Goal: Task Accomplishment & Management: Manage account settings

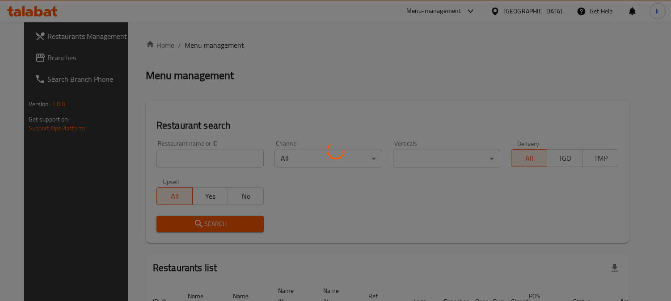
scroll to position [55, 0]
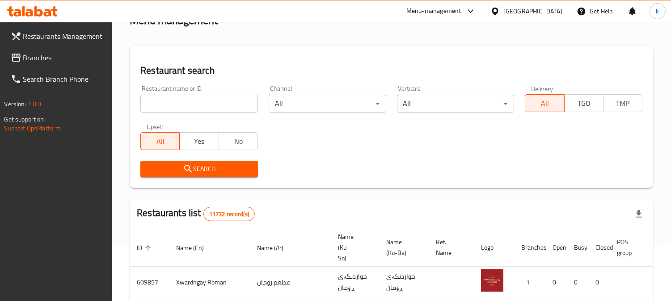
drag, startPoint x: 188, startPoint y: 102, endPoint x: 186, endPoint y: 110, distance: 8.7
click at [188, 102] on input "search" at bounding box center [199, 104] width 118 height 18
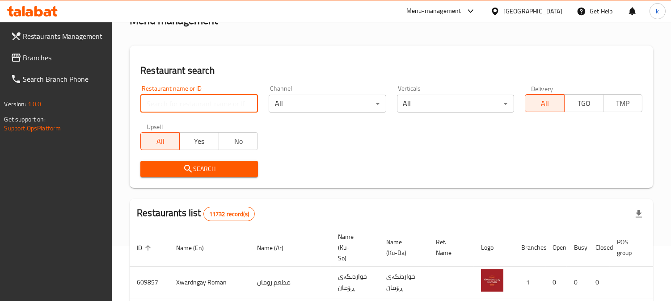
paste input "Al Rawabi Restaurant"
type input "Al Rawabi Restaurant"
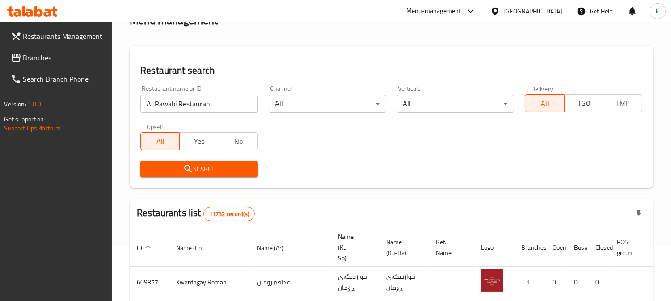
click at [168, 168] on span "Search" at bounding box center [199, 169] width 103 height 11
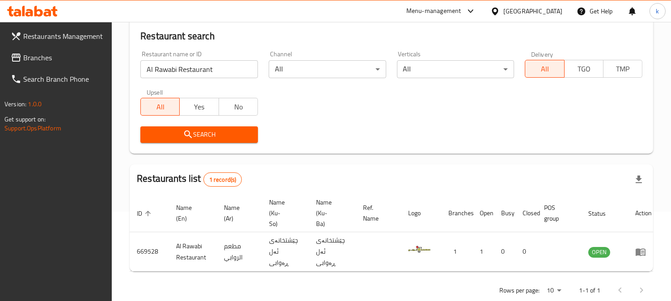
scroll to position [108, 0]
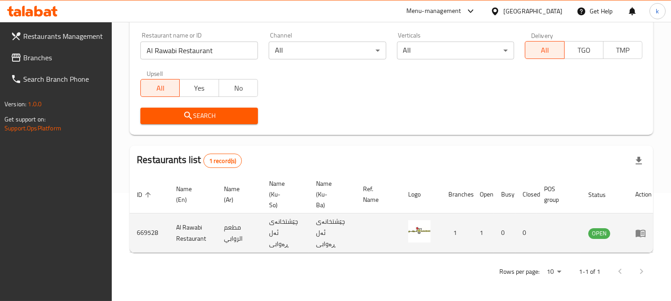
click at [637, 228] on icon "enhanced table" at bounding box center [641, 233] width 11 height 11
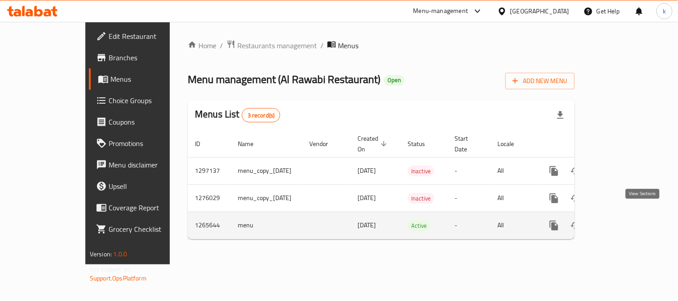
click at [630, 215] on link "enhanced table" at bounding box center [618, 225] width 21 height 21
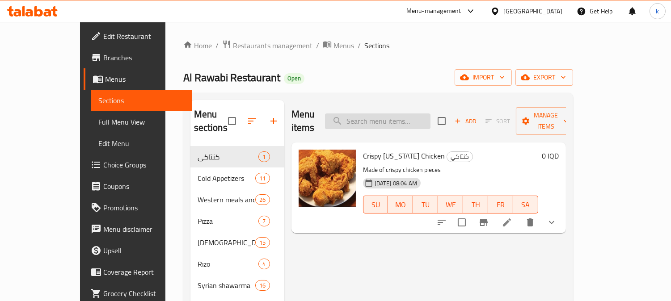
click at [398, 114] on input "search" at bounding box center [378, 122] width 106 height 16
paste input "Maria Chicken"
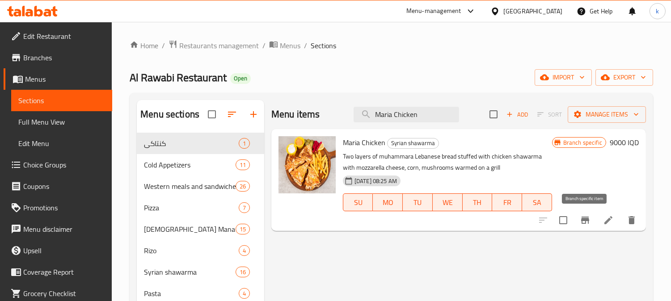
type input "Maria Chicken"
click at [580, 217] on icon "Branch-specific-item" at bounding box center [585, 220] width 11 height 11
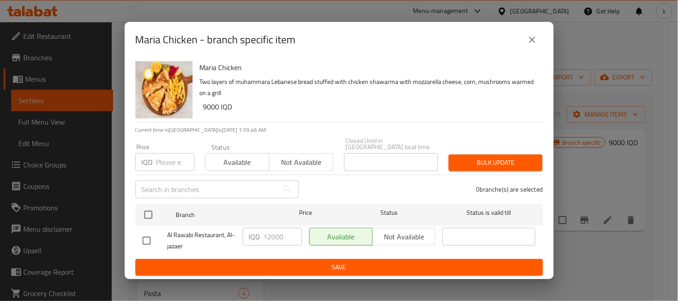
click at [522, 50] on div "Maria Chicken - branch specific item" at bounding box center [340, 39] width 408 height 21
click at [539, 45] on button "close" at bounding box center [532, 39] width 21 height 21
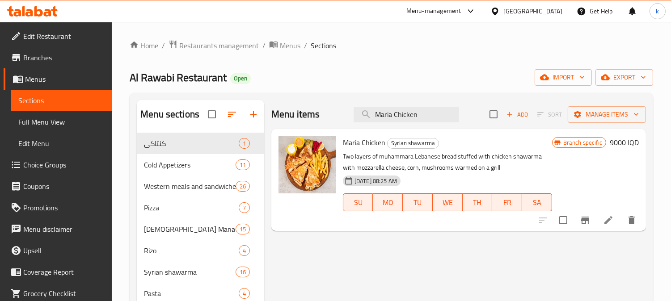
click at [610, 142] on h6 "9000 IQD" at bounding box center [624, 142] width 29 height 13
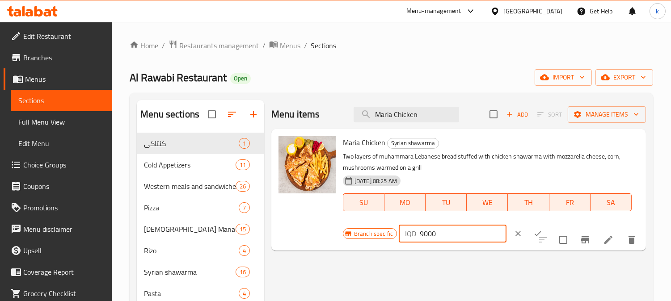
drag, startPoint x: 422, startPoint y: 234, endPoint x: 412, endPoint y: 235, distance: 9.8
click at [412, 235] on div "IQD 9000 ​" at bounding box center [453, 234] width 108 height 18
type input "12000"
click at [534, 232] on icon "ok" at bounding box center [538, 233] width 9 height 9
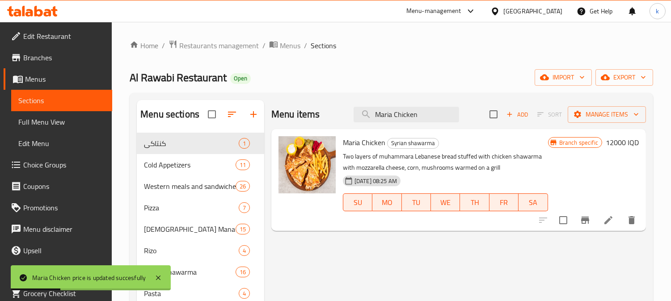
click at [343, 142] on span "Maria Chicken" at bounding box center [364, 142] width 42 height 13
copy h6 "Maria Chicken"
click at [42, 113] on link "Full Menu View" at bounding box center [61, 121] width 101 height 21
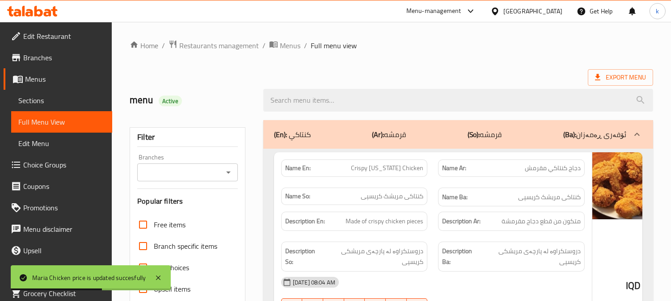
click at [201, 165] on div "Branches" at bounding box center [187, 173] width 101 height 18
click at [193, 172] on input "Branches" at bounding box center [180, 172] width 81 height 13
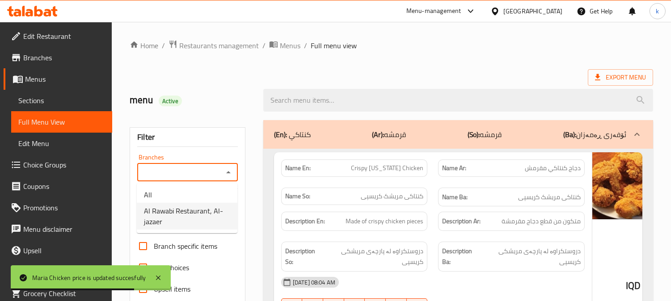
click at [196, 211] on span "Al Rawabi Restaurant, Al-jazaer" at bounding box center [187, 216] width 86 height 21
type input "Al Rawabi Restaurant, Al-jazaer"
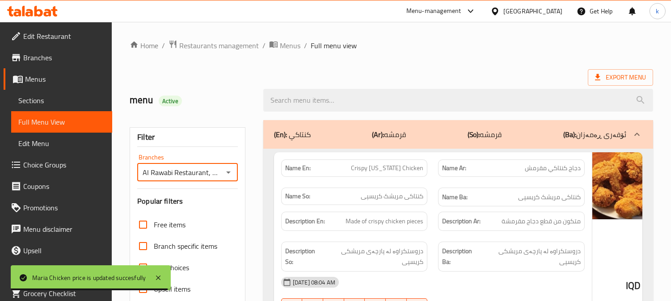
click at [310, 101] on input "search" at bounding box center [458, 100] width 390 height 23
paste input "Maria Chicken"
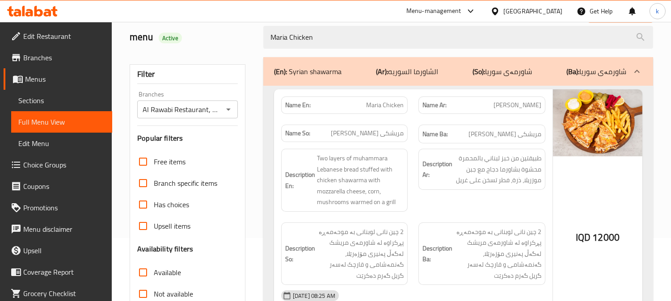
scroll to position [83, 0]
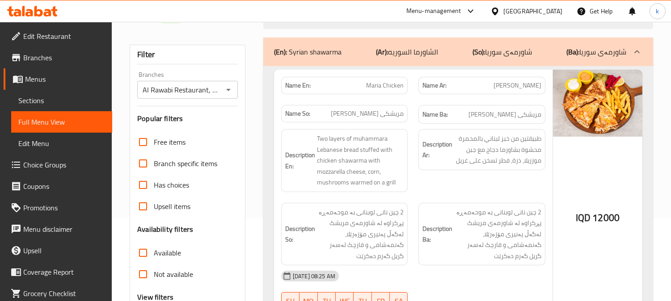
type input "Maria Chicken"
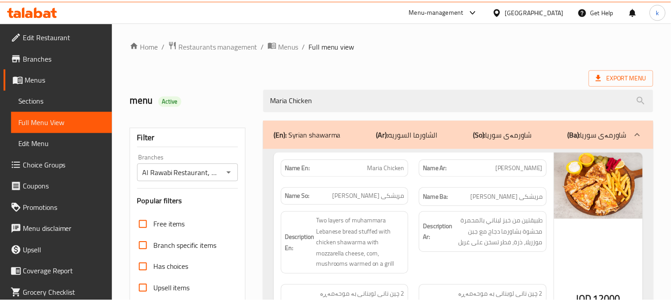
scroll to position [174, 0]
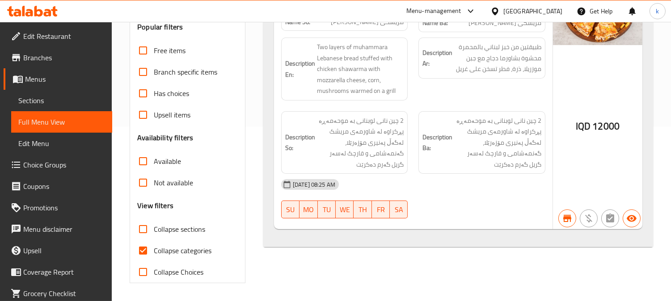
click at [38, 99] on span "Sections" at bounding box center [61, 100] width 87 height 11
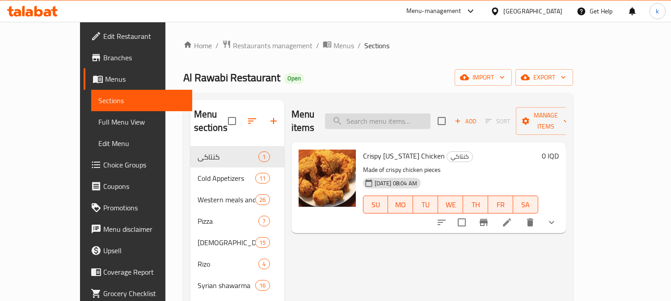
click at [422, 114] on input "search" at bounding box center [378, 122] width 106 height 16
paste input "Maria Meat"
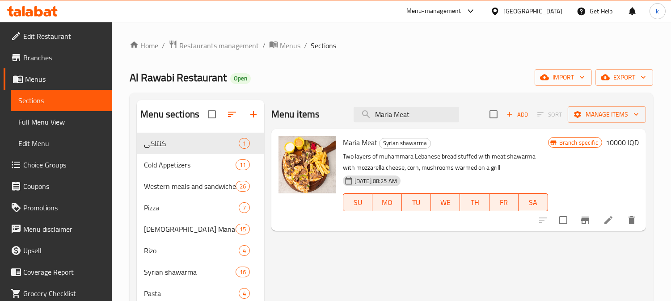
type input "Maria Meat"
click at [588, 215] on icon "Branch-specific-item" at bounding box center [585, 220] width 11 height 11
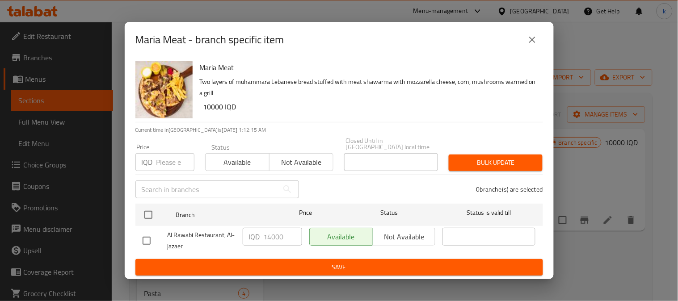
click at [530, 39] on icon "close" at bounding box center [532, 39] width 11 height 11
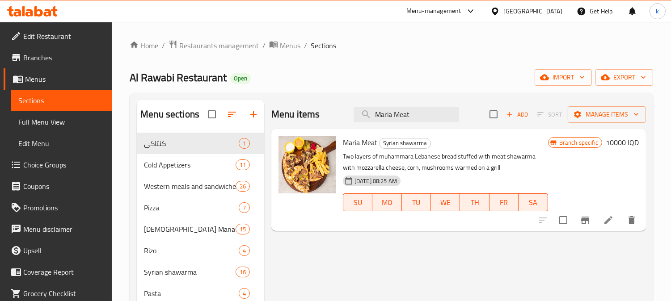
drag, startPoint x: 614, startPoint y: 149, endPoint x: 593, endPoint y: 170, distance: 30.0
click at [615, 149] on h6 "10000 IQD" at bounding box center [622, 142] width 33 height 13
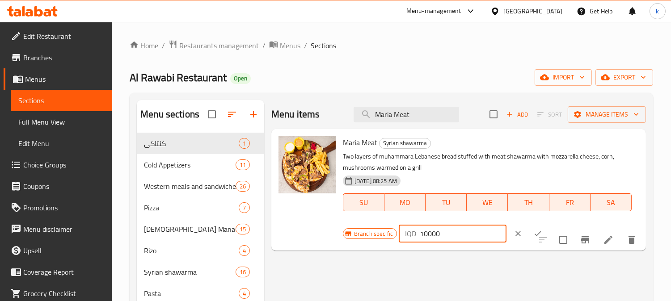
click at [424, 233] on input "10000" at bounding box center [463, 234] width 87 height 18
type input "14000"
click at [534, 232] on icon "ok" at bounding box center [538, 233] width 9 height 9
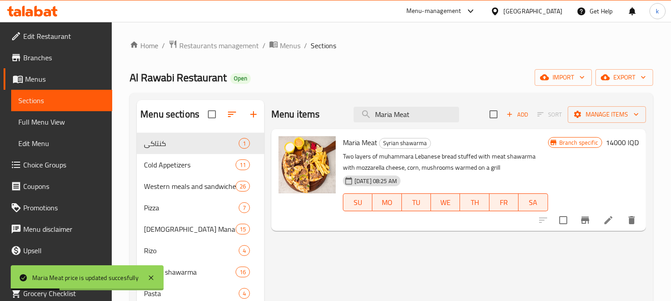
click at [367, 148] on span "Maria Meat" at bounding box center [360, 142] width 34 height 13
copy h6 "Maria Meat"
click at [34, 113] on link "Full Menu View" at bounding box center [61, 121] width 101 height 21
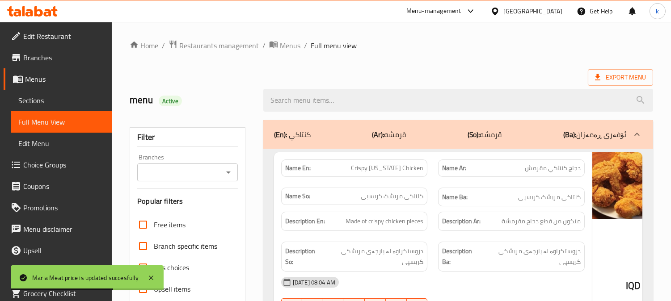
click at [180, 165] on div "Branches" at bounding box center [187, 173] width 101 height 18
click at [173, 171] on input "Branches" at bounding box center [180, 172] width 81 height 13
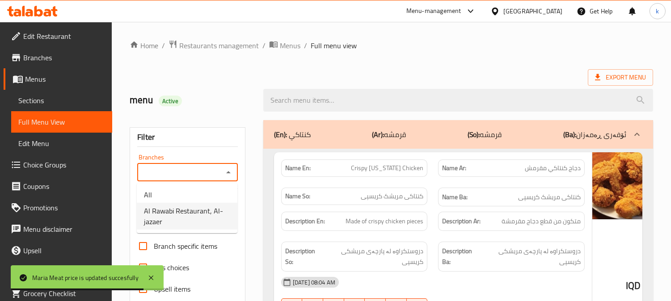
click at [197, 211] on span "Al Rawabi Restaurant, Al-jazaer" at bounding box center [187, 216] width 86 height 21
type input "Al Rawabi Restaurant, Al-jazaer"
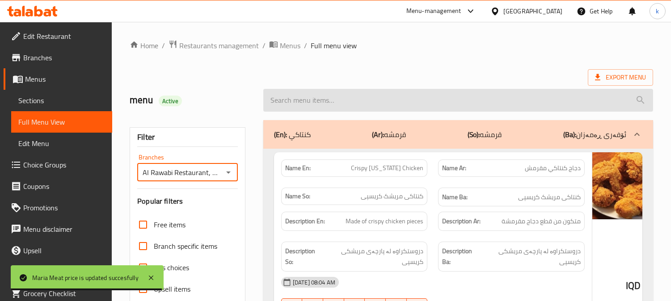
click at [324, 103] on input "search" at bounding box center [458, 100] width 390 height 23
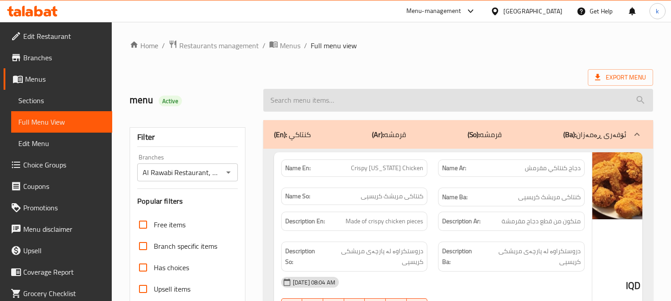
paste input "Maria Meat"
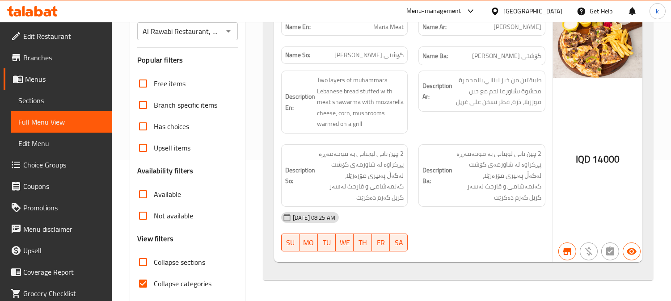
scroll to position [165, 0]
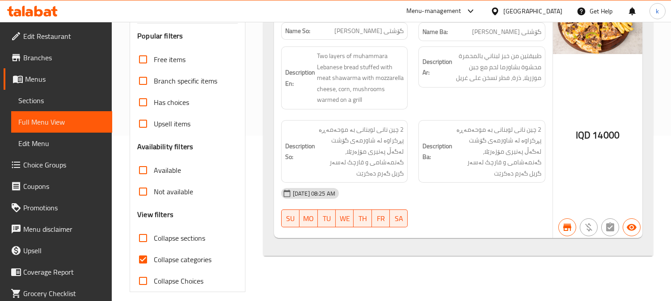
type input "Maria Meat"
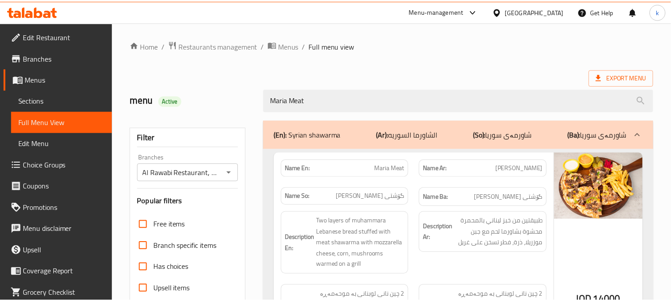
scroll to position [174, 0]
